Goal: Navigation & Orientation: Find specific page/section

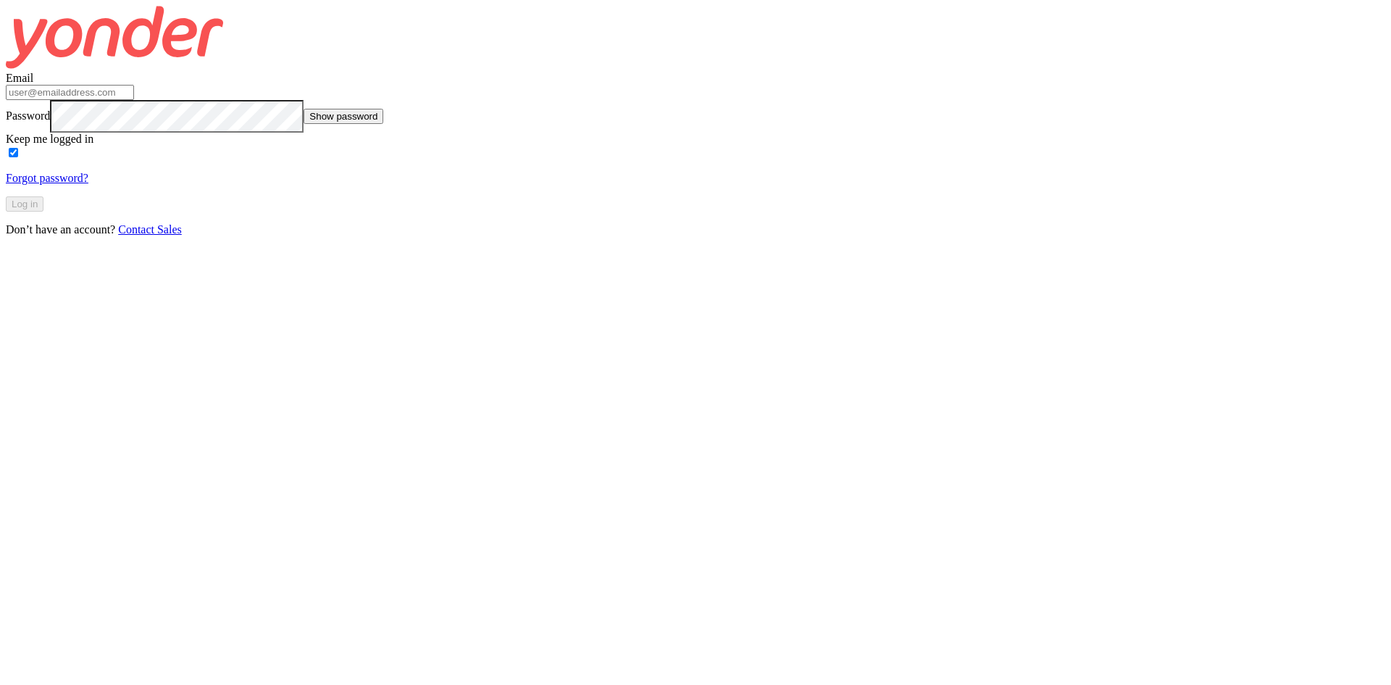
type input "info@australiansurfingadventures.com"
click at [43, 212] on button "Log in" at bounding box center [25, 203] width 38 height 15
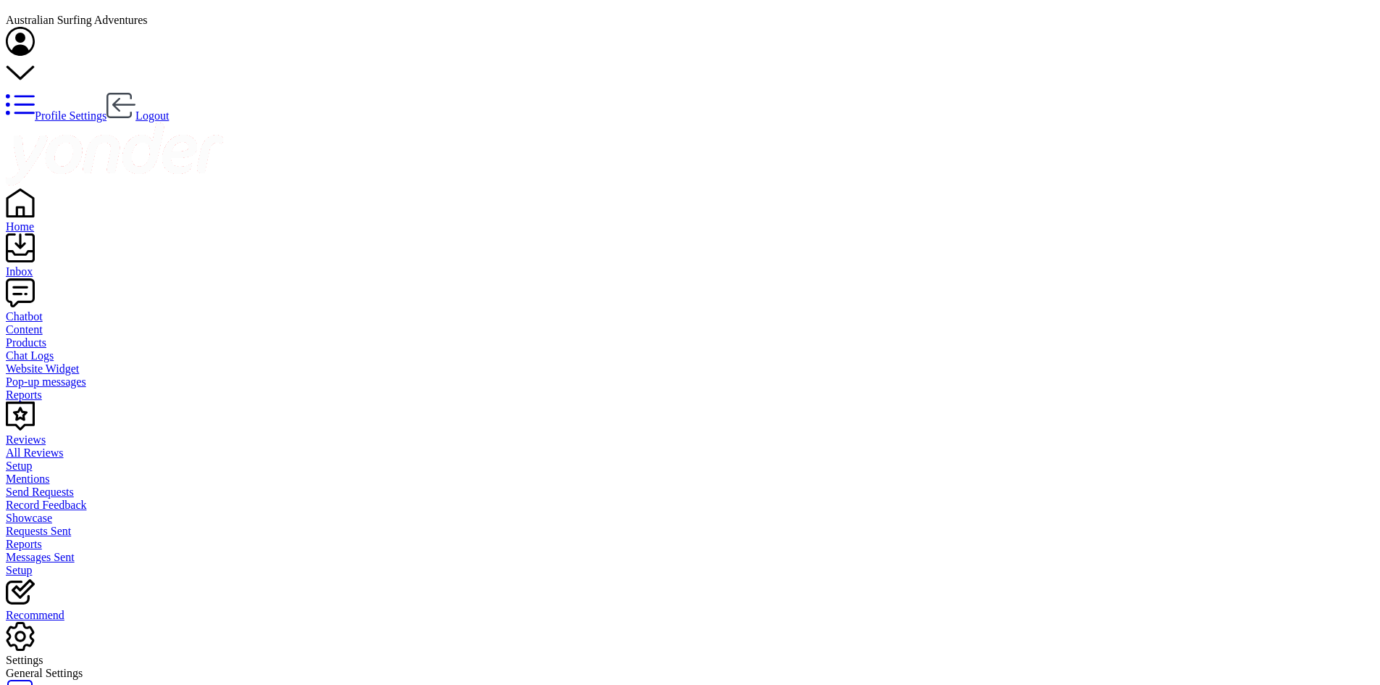
click at [43, 265] on div "Inbox" at bounding box center [690, 271] width 1369 height 13
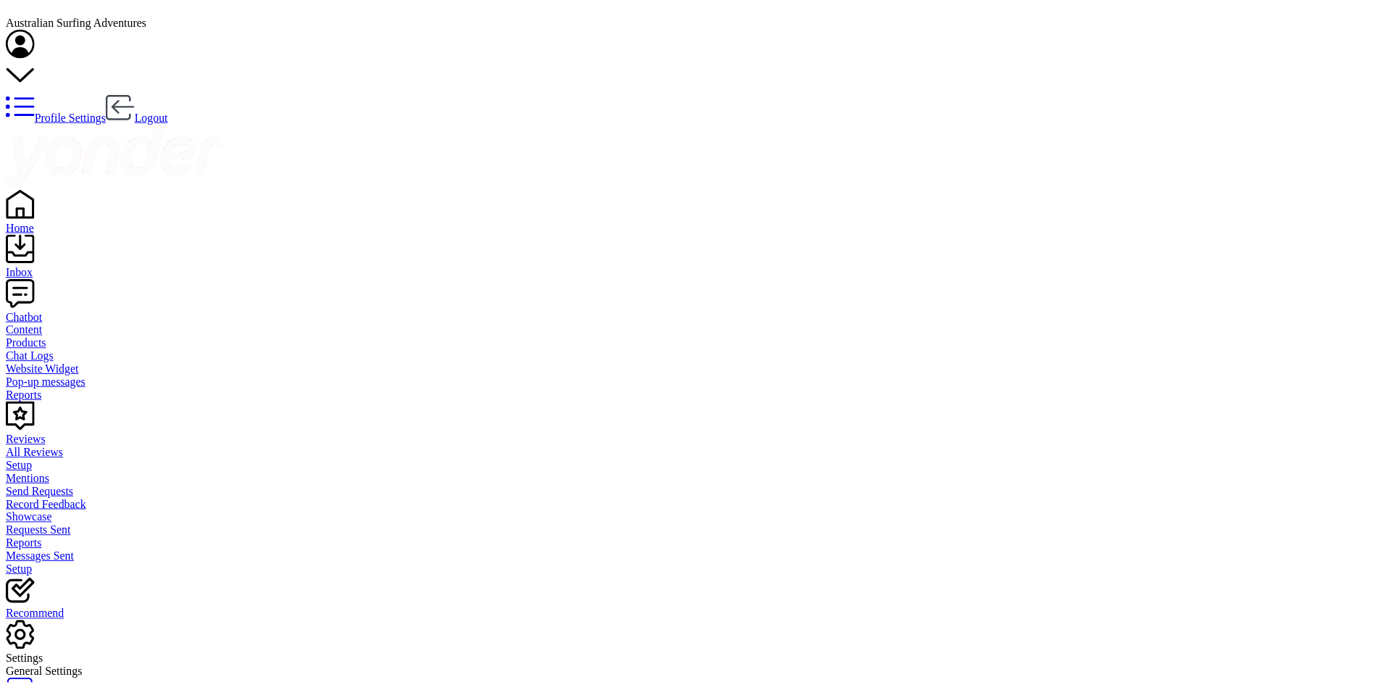
scroll to position [493, 0]
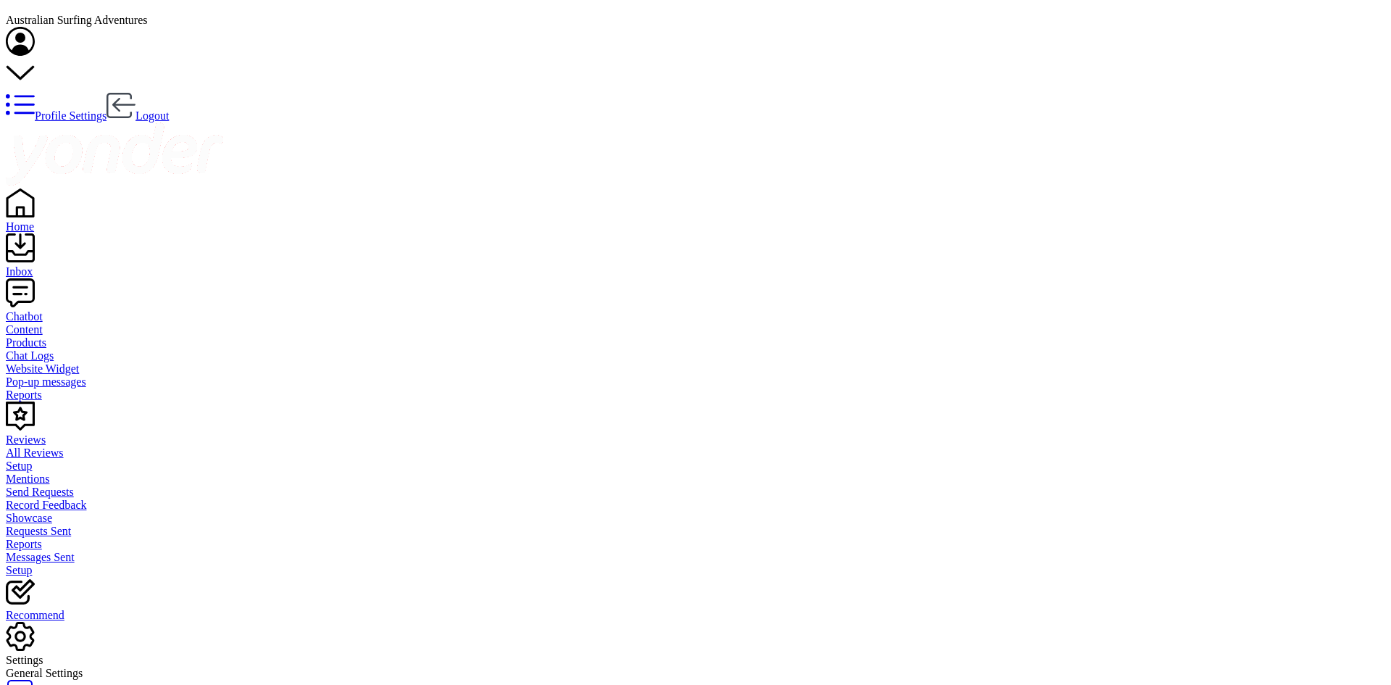
click at [49, 310] on div "Chatbot" at bounding box center [695, 316] width 1379 height 13
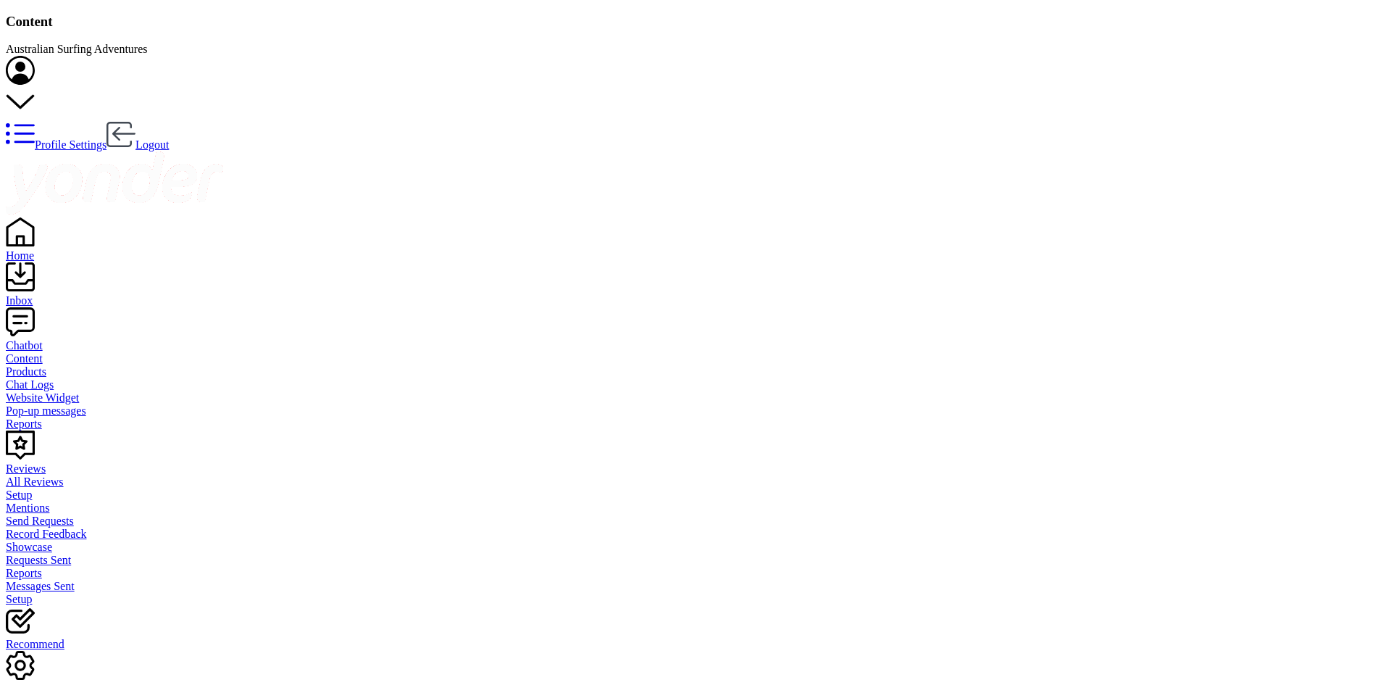
click at [50, 249] on div "Home" at bounding box center [690, 255] width 1369 height 13
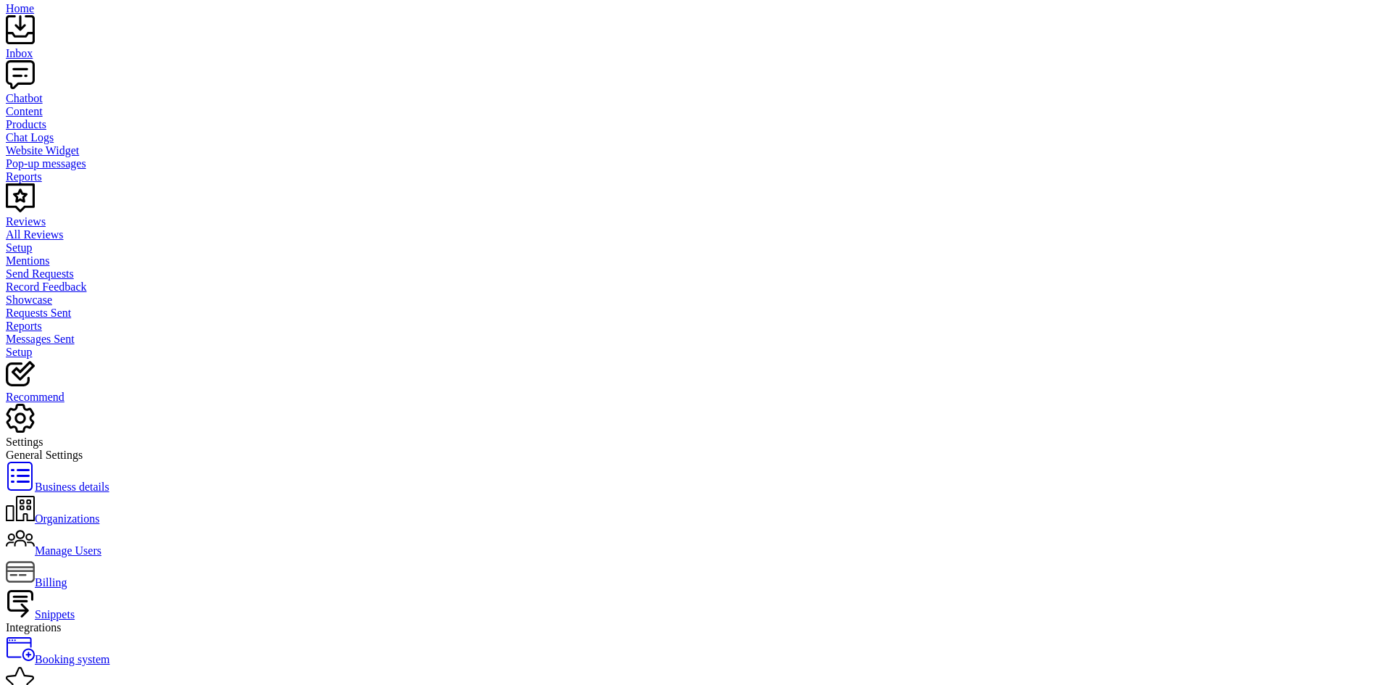
scroll to position [196, 0]
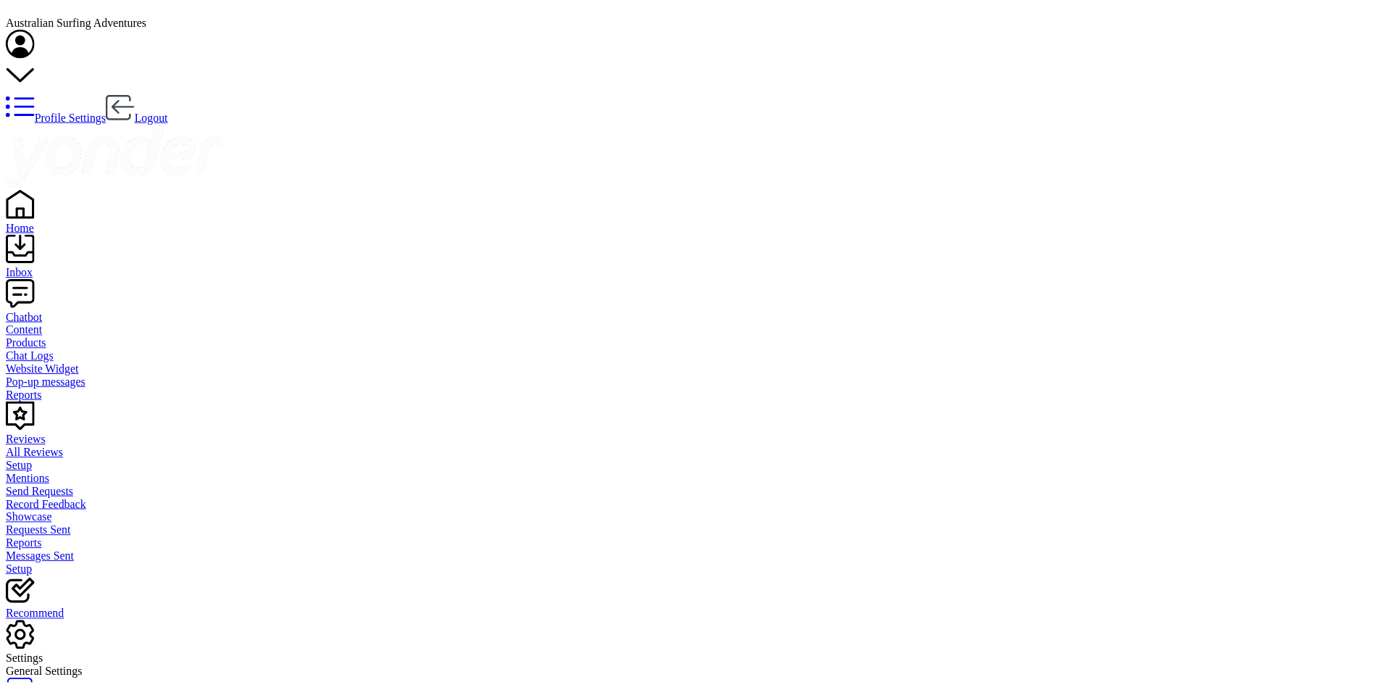
scroll to position [493, 0]
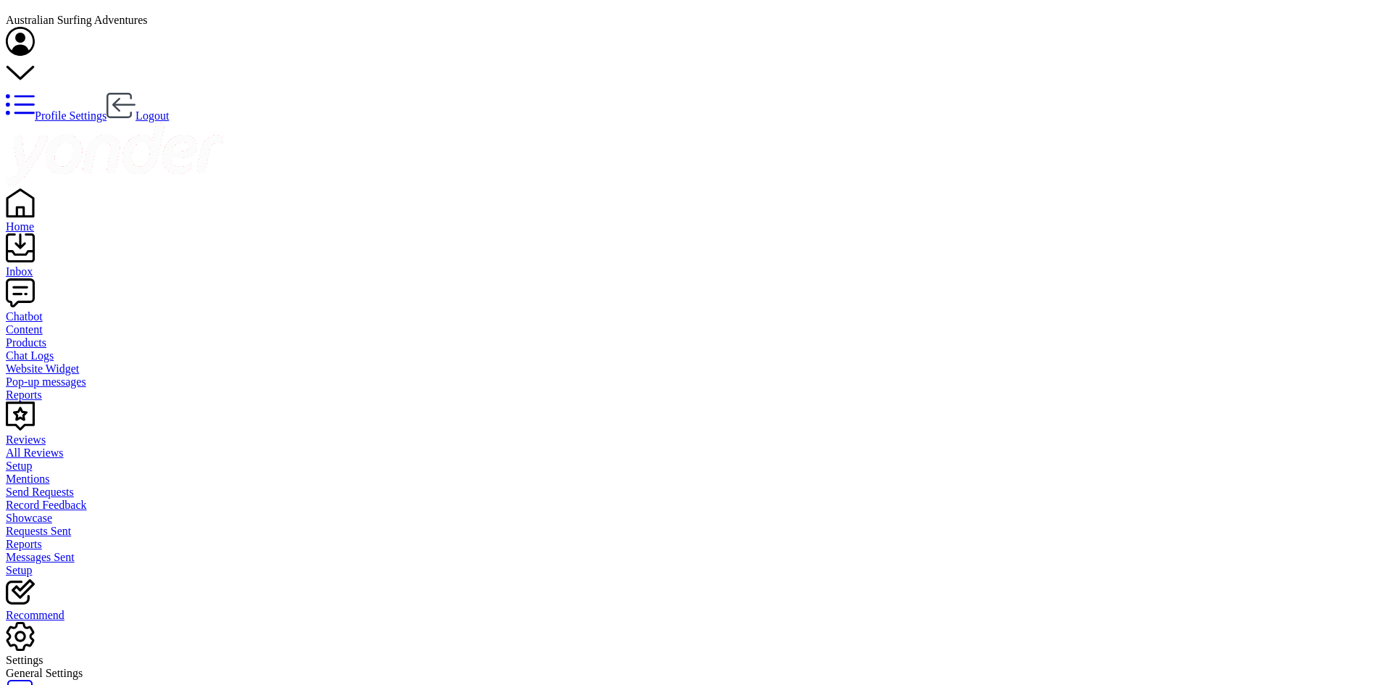
click at [56, 220] on div "Home" at bounding box center [695, 226] width 1379 height 13
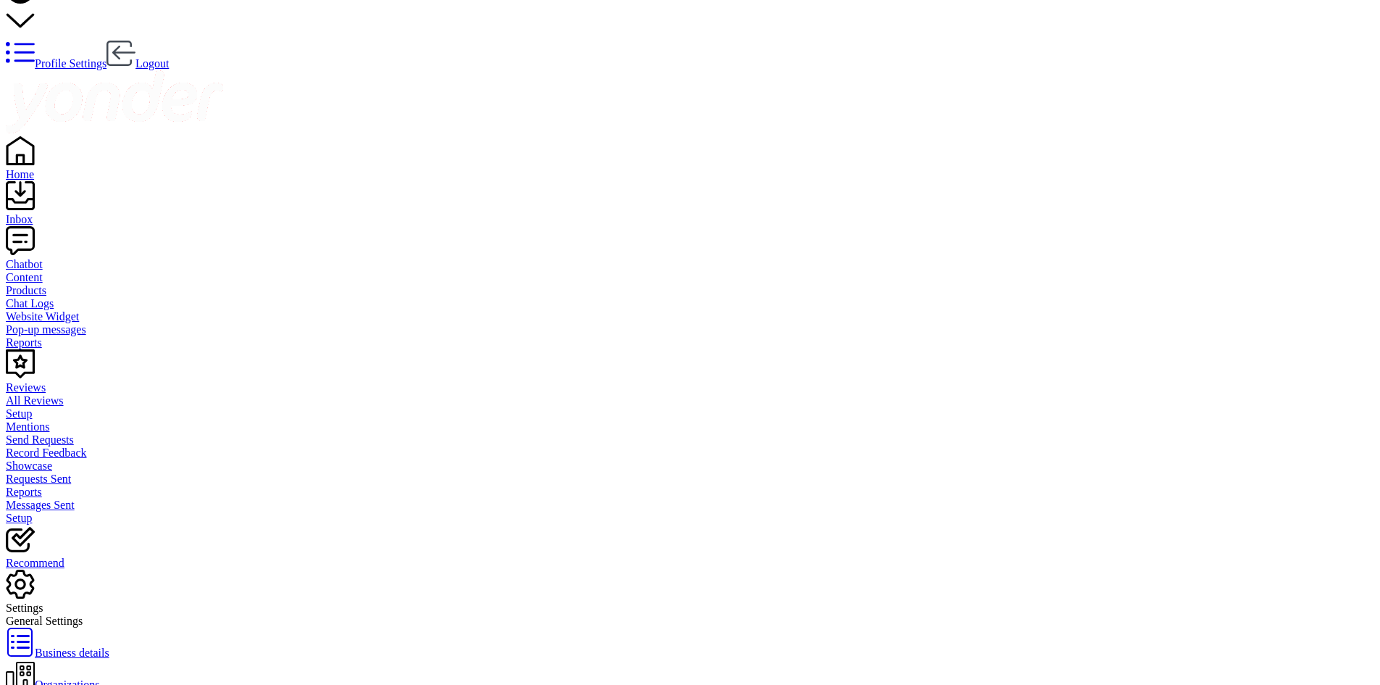
scroll to position [51, 0]
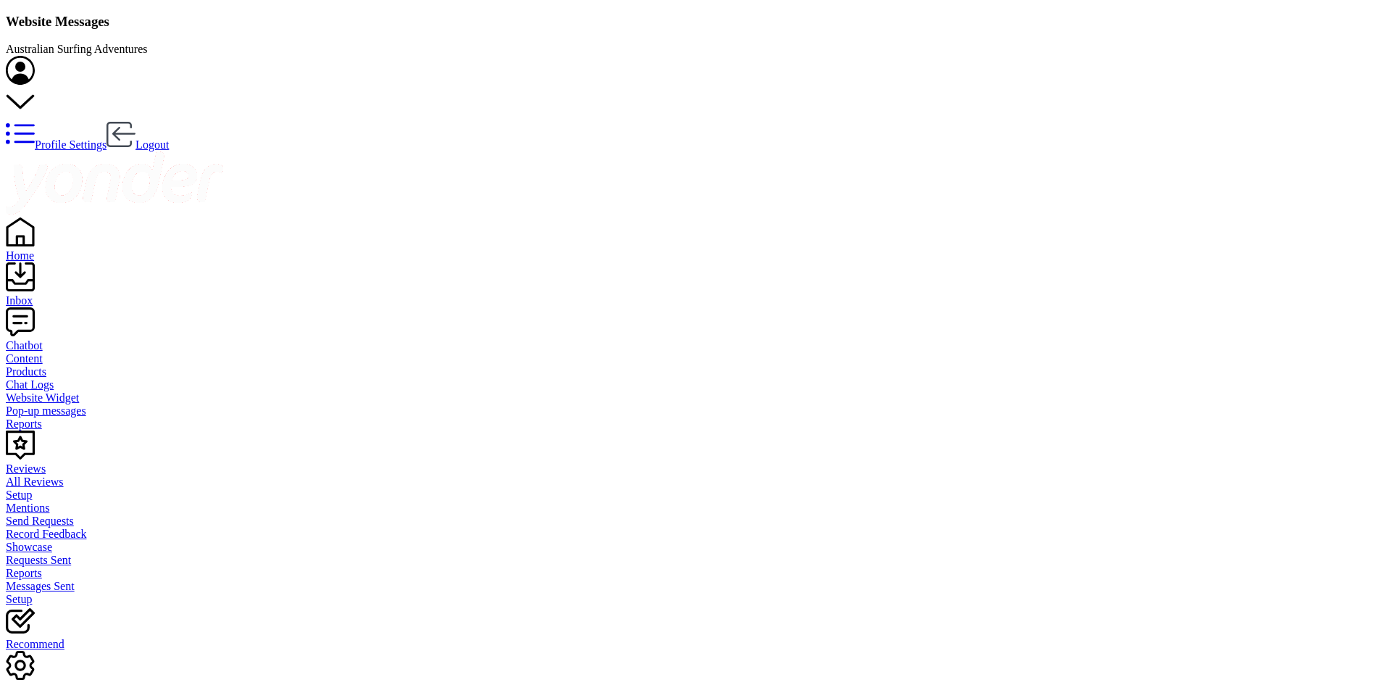
scroll to position [334, 858]
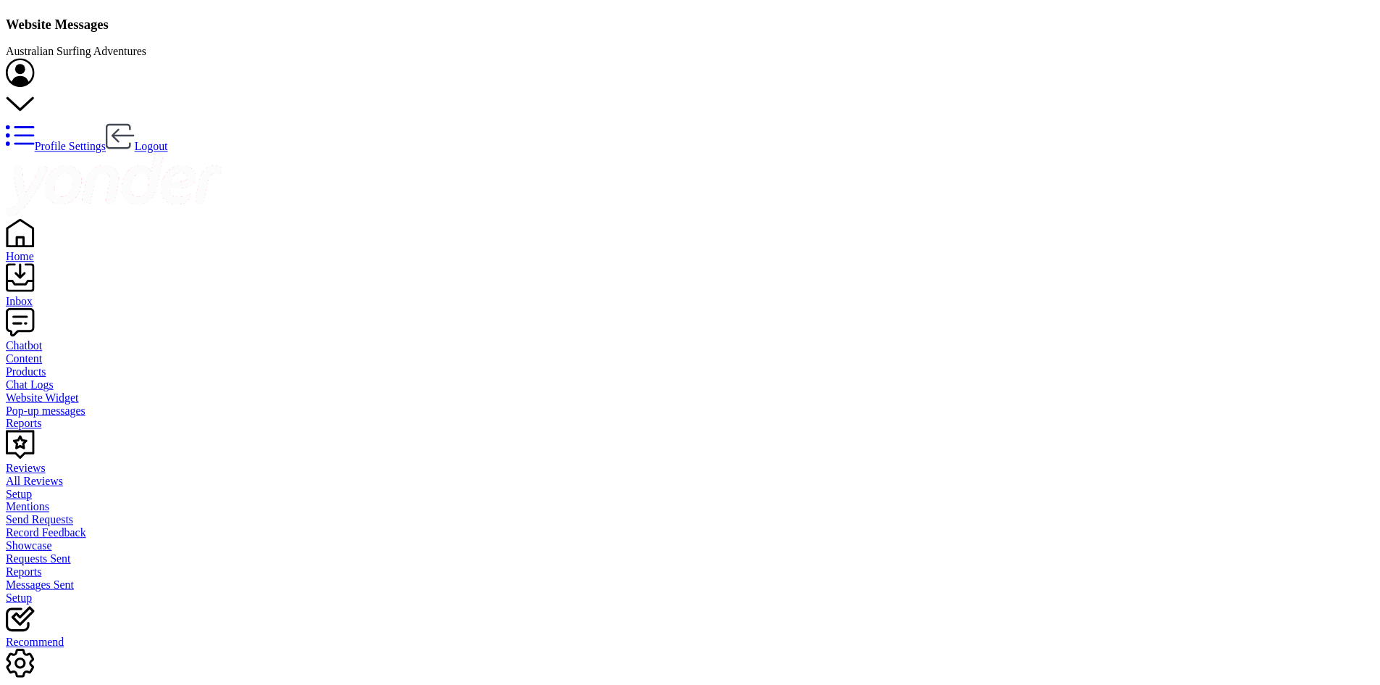
scroll to position [51, 0]
